Goal: Information Seeking & Learning: Learn about a topic

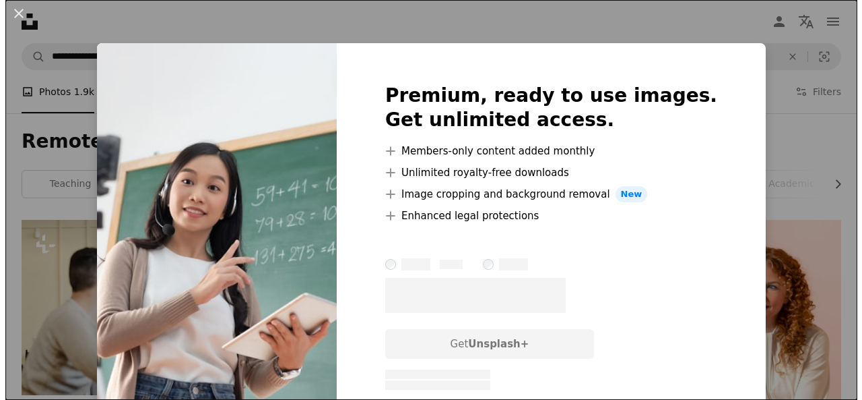
scroll to position [694, 0]
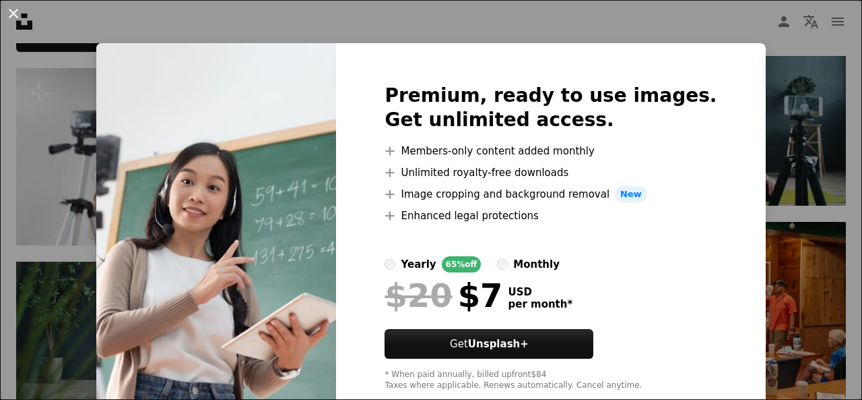
click at [10, 13] on button "An X shape" at bounding box center [13, 13] width 16 height 16
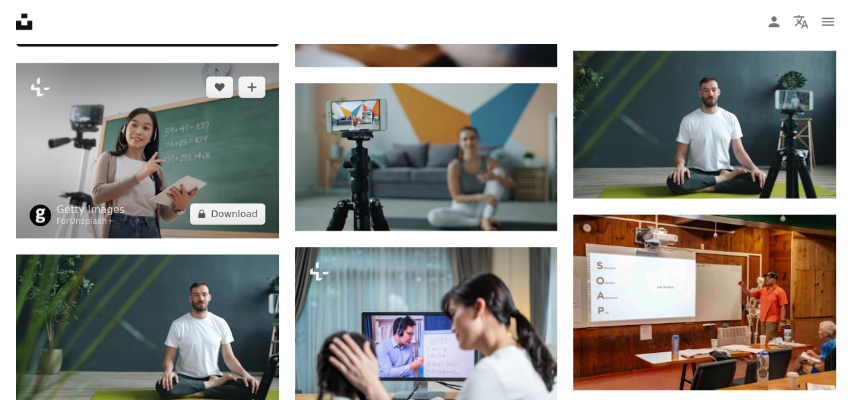
drag, startPoint x: 144, startPoint y: 160, endPoint x: 92, endPoint y: 131, distance: 59.1
click at [92, 131] on img at bounding box center [147, 150] width 263 height 175
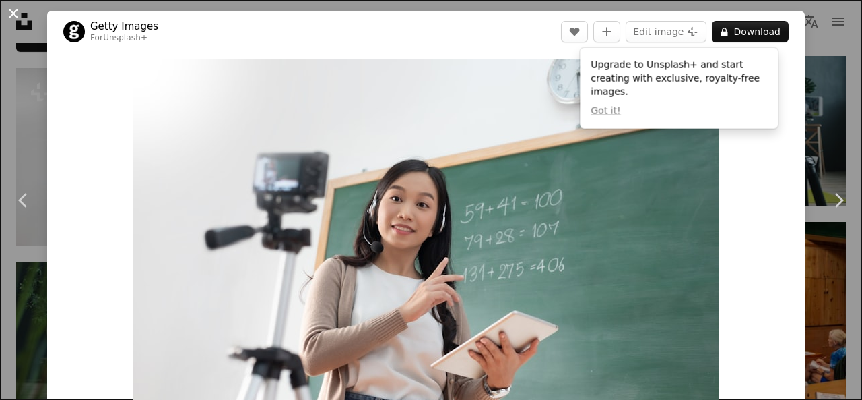
click at [13, 15] on button "An X shape" at bounding box center [13, 13] width 16 height 16
